Goal: Task Accomplishment & Management: Manage account settings

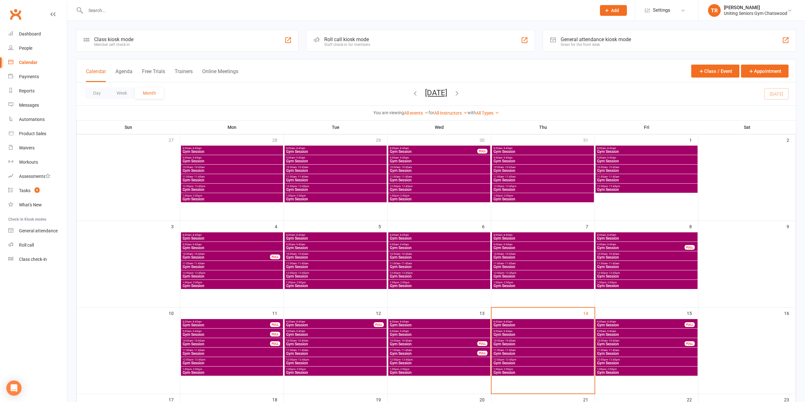
click at [510, 353] on span "Gym Session" at bounding box center [542, 354] width 99 height 4
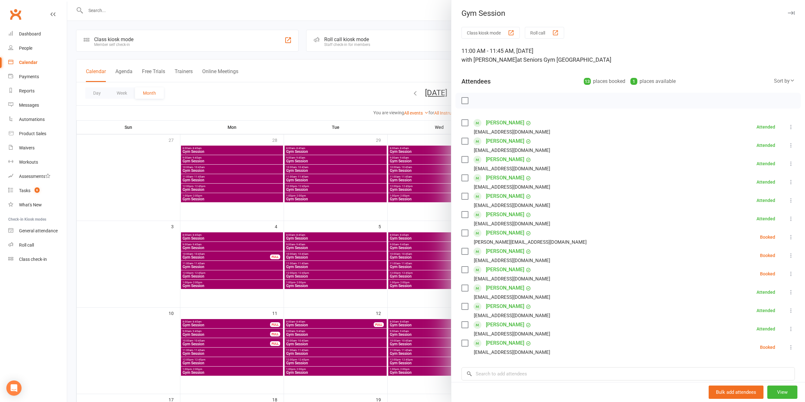
click at [418, 55] on div at bounding box center [435, 201] width 737 height 402
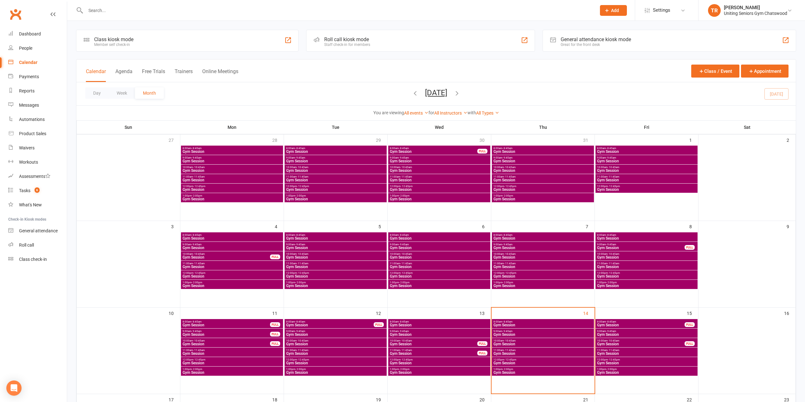
click at [528, 354] on span "Gym Session" at bounding box center [542, 354] width 99 height 4
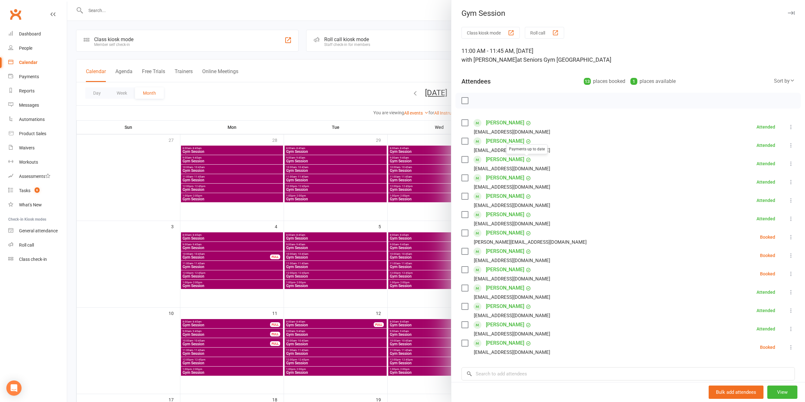
click at [274, 79] on div at bounding box center [435, 201] width 737 height 402
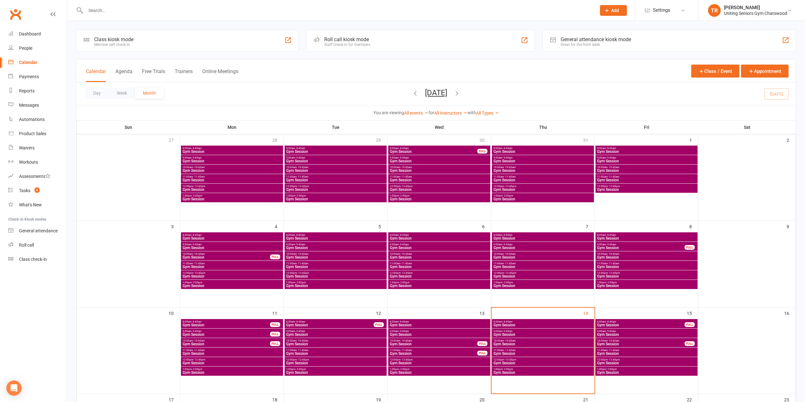
click at [529, 353] on span "Gym Session" at bounding box center [542, 354] width 99 height 4
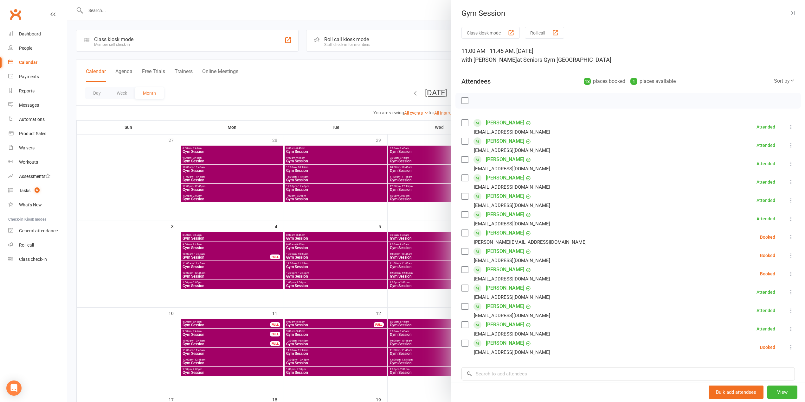
click at [340, 73] on div at bounding box center [435, 201] width 737 height 402
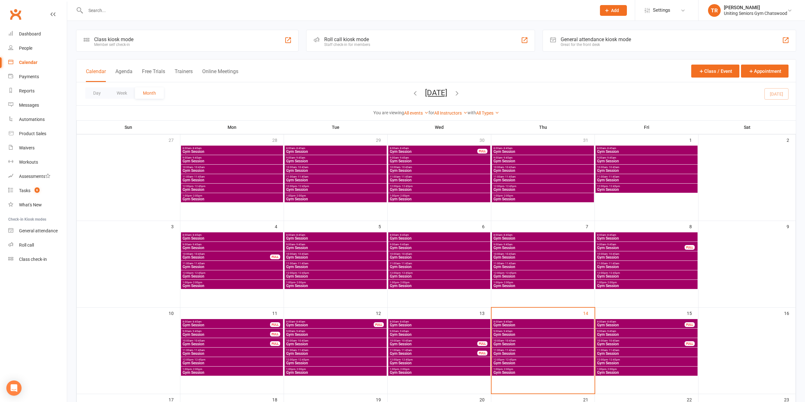
click at [138, 6] on input "text" at bounding box center [338, 10] width 508 height 9
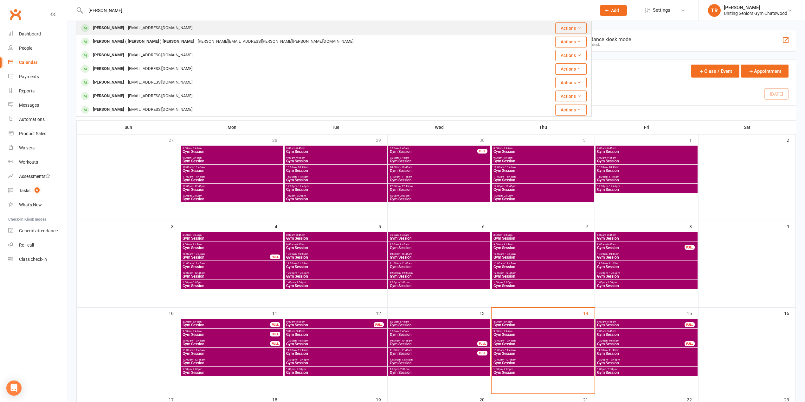
type input "[PERSON_NAME]"
click at [135, 27] on div "[EMAIL_ADDRESS][DOMAIN_NAME]" at bounding box center [160, 27] width 68 height 9
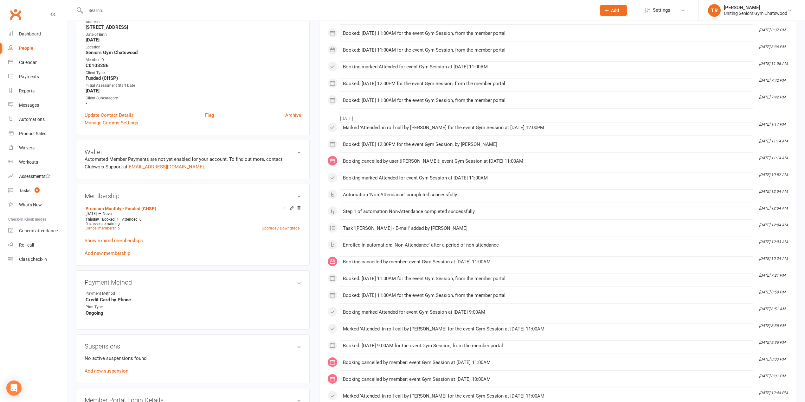
scroll to position [169, 0]
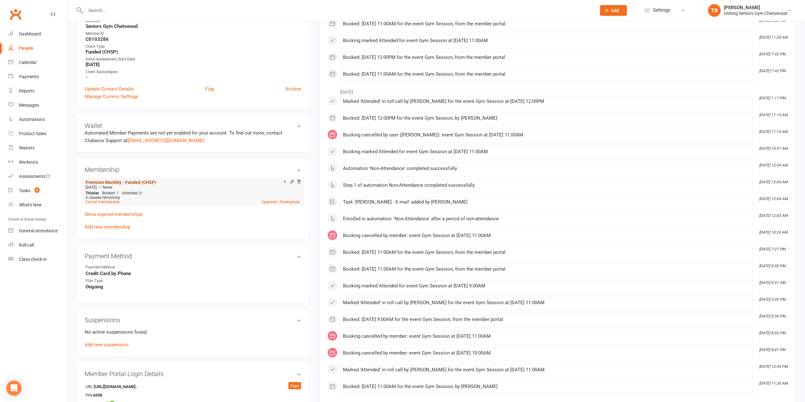
click at [139, 184] on link "Premium Monthly - Funded (CHSP)" at bounding box center [121, 182] width 71 height 5
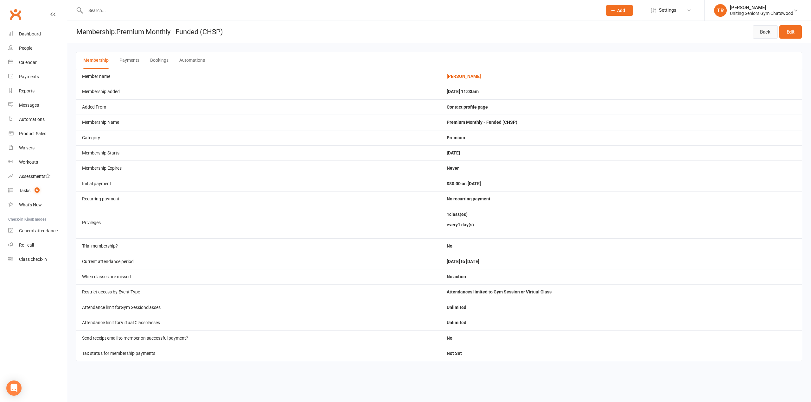
click at [769, 36] on link "Back" at bounding box center [765, 31] width 25 height 13
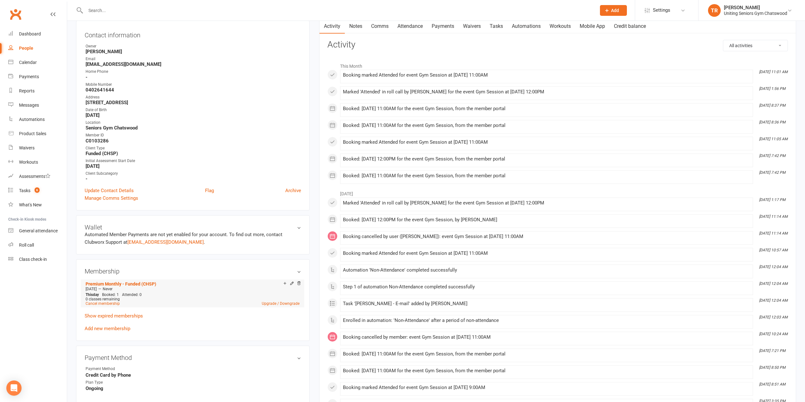
scroll to position [169, 0]
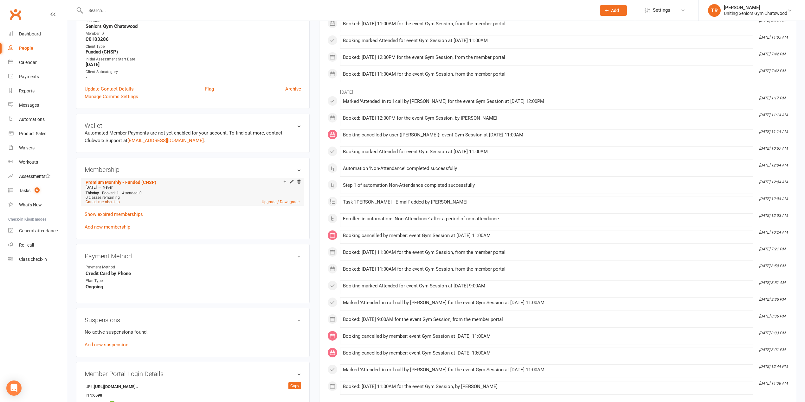
click at [98, 204] on link "Cancel membership" at bounding box center [103, 202] width 34 height 4
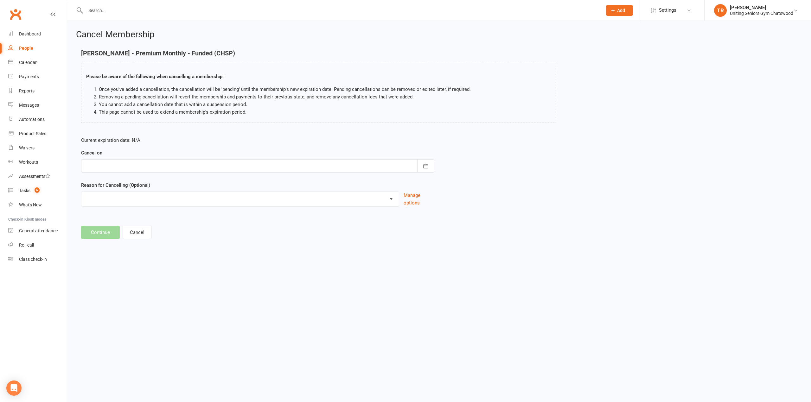
click at [114, 169] on div at bounding box center [257, 165] width 353 height 13
click at [161, 229] on span "14" at bounding box center [162, 230] width 5 height 5
type input "[DATE]"
click at [105, 230] on button "Continue" at bounding box center [100, 232] width 39 height 13
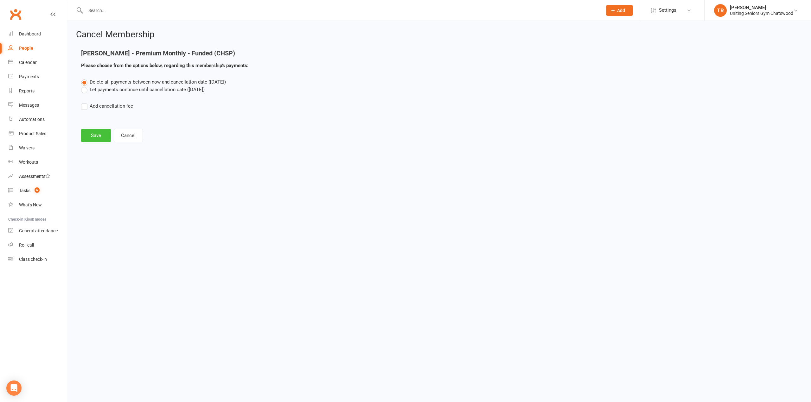
click at [97, 137] on button "Save" at bounding box center [96, 135] width 30 height 13
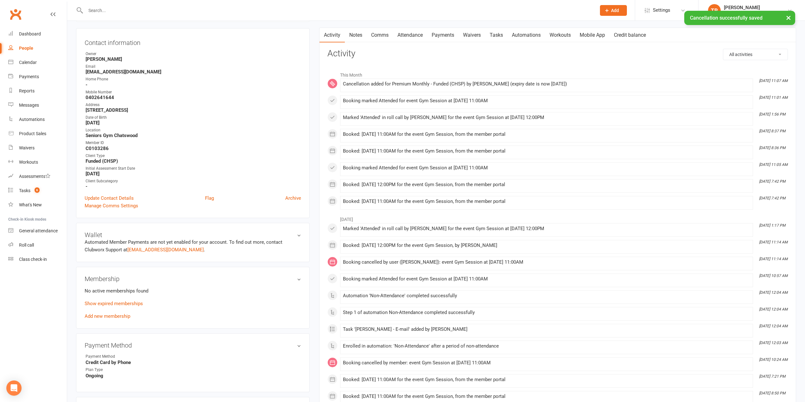
scroll to position [127, 0]
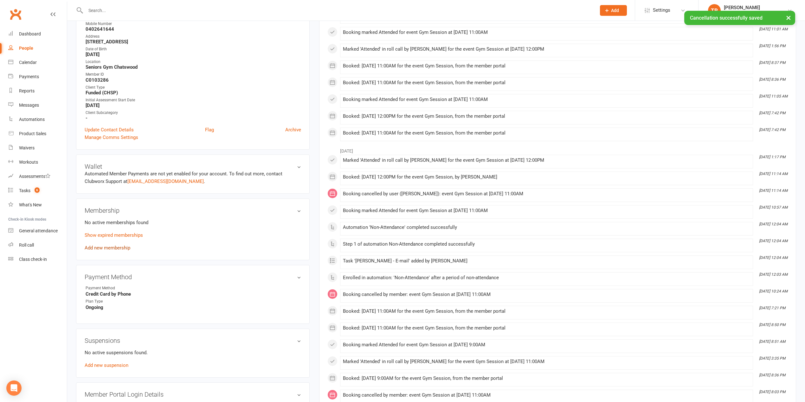
drag, startPoint x: 107, startPoint y: 250, endPoint x: 113, endPoint y: 246, distance: 6.5
click at [107, 250] on link "Add new membership" at bounding box center [108, 248] width 46 height 6
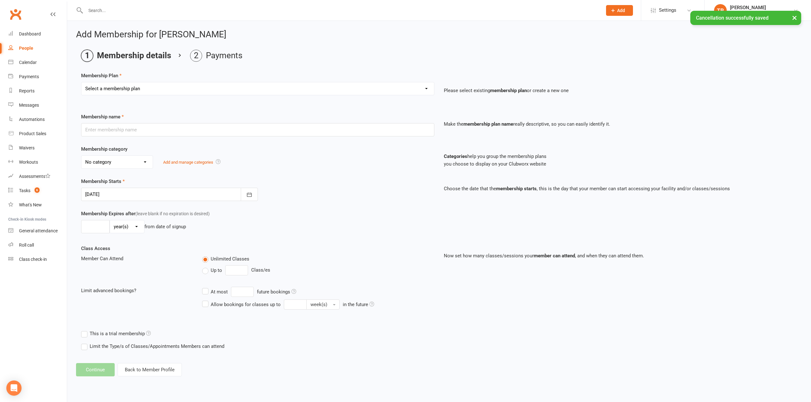
click at [146, 91] on select "Select a membership plan Create new Membership Plan Initial Assessment + Set Up…" at bounding box center [257, 88] width 353 height 13
select select "6"
click at [81, 82] on select "Select a membership plan Create new Membership Plan Initial Assessment + Set Up…" at bounding box center [257, 88] width 353 height 13
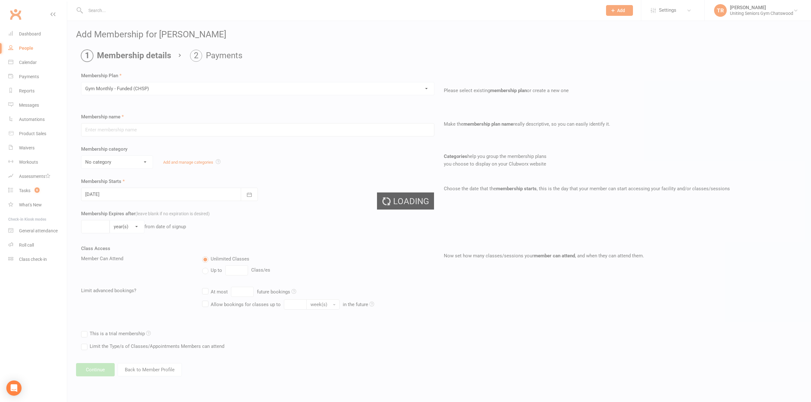
type input "Gym Monthly - Funded (CHSP)"
select select "3"
type input "0"
type input "1"
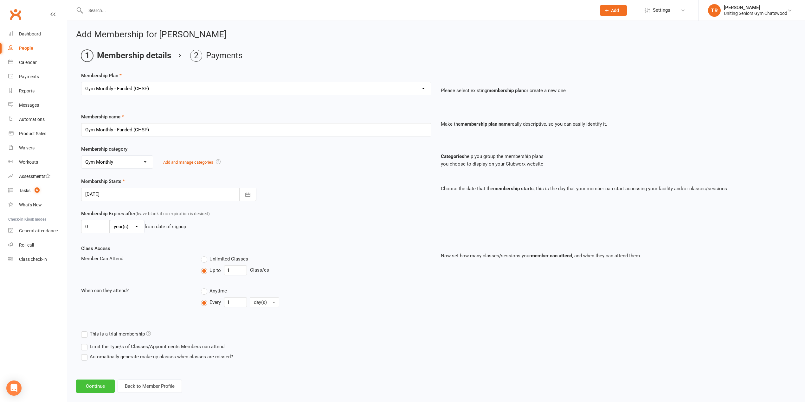
click at [98, 387] on button "Continue" at bounding box center [95, 386] width 39 height 13
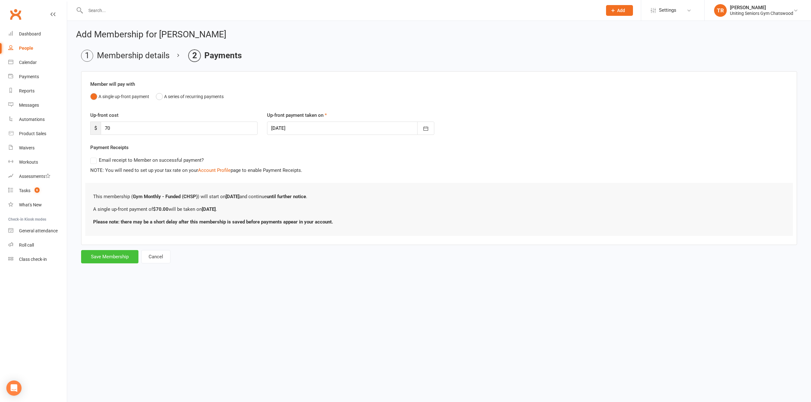
click at [121, 256] on button "Save Membership" at bounding box center [109, 256] width 57 height 13
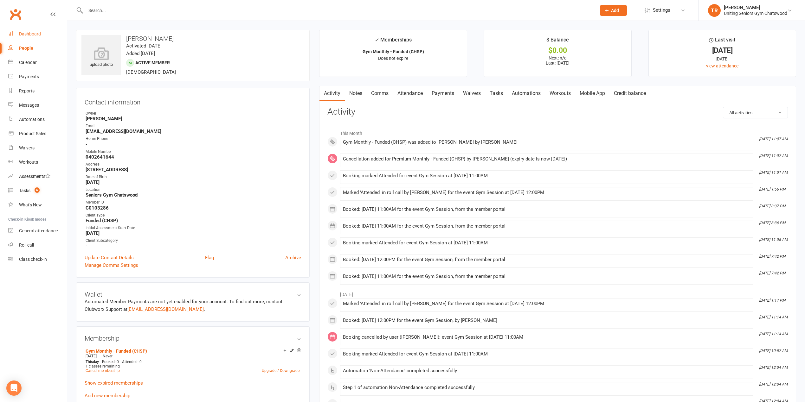
click at [49, 30] on link "Dashboard" at bounding box center [37, 34] width 59 height 14
